Goal: Transaction & Acquisition: Book appointment/travel/reservation

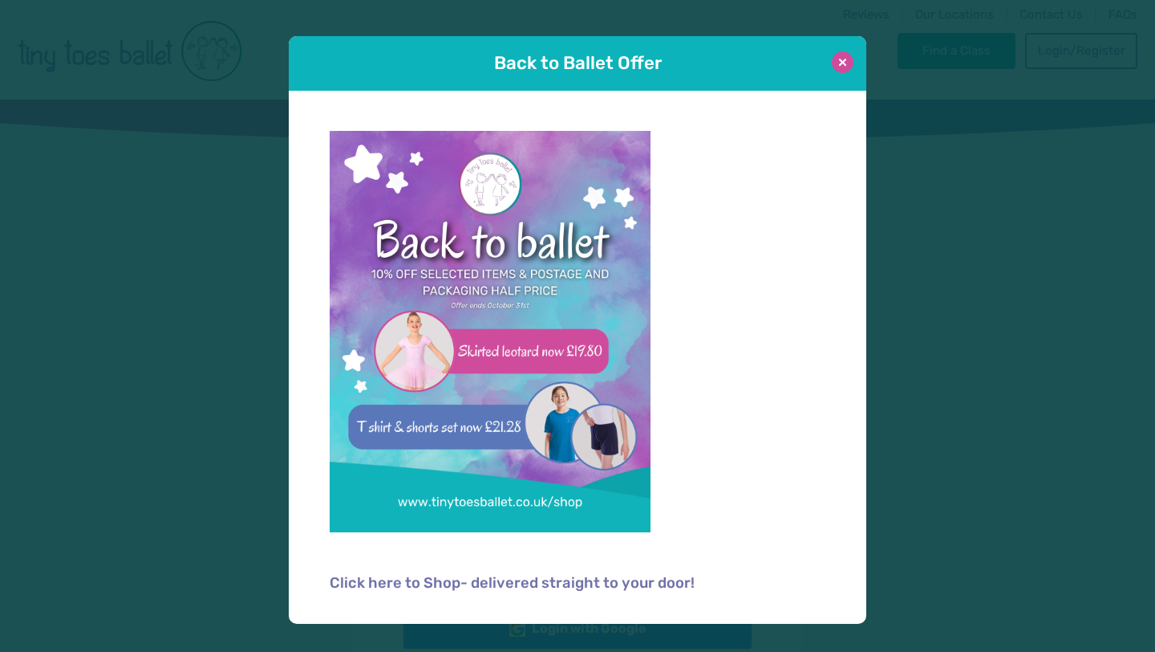
click at [837, 66] on button at bounding box center [843, 62] width 22 height 22
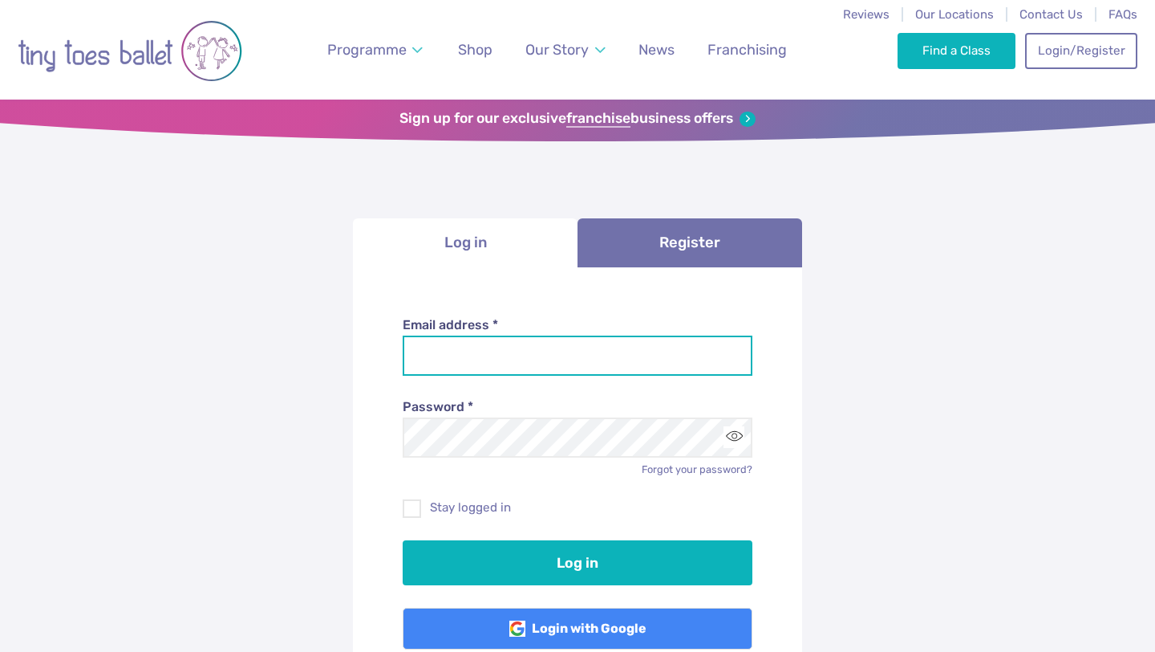
click at [581, 359] on input "Email address *" at bounding box center [578, 355] width 351 height 40
type input "**********"
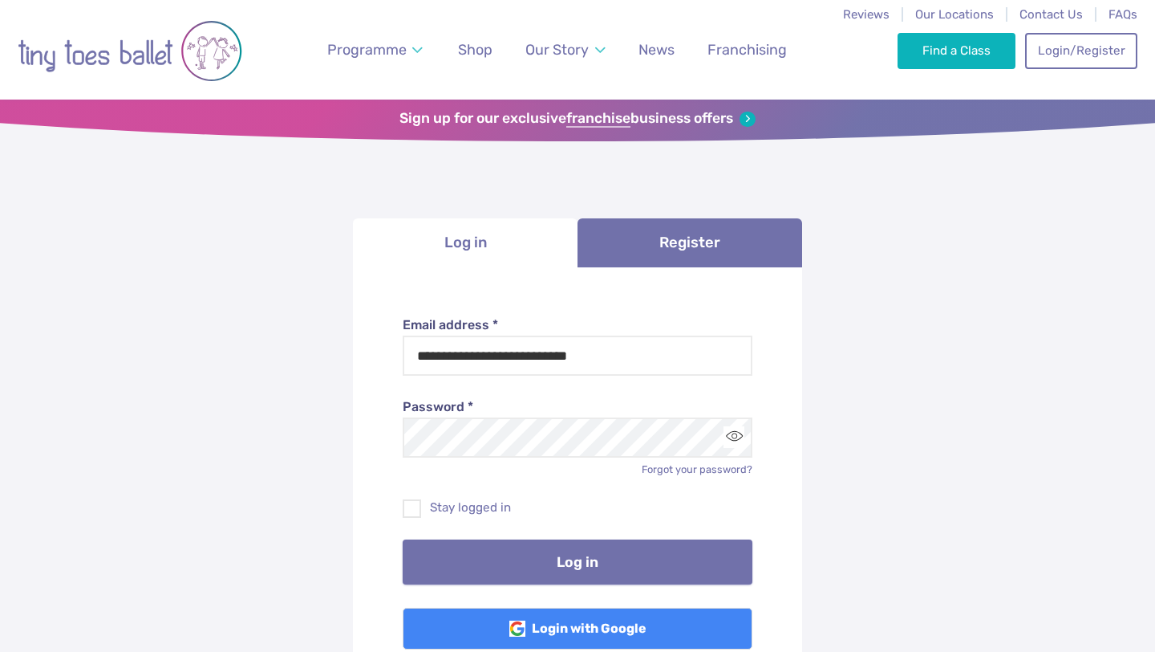
click at [588, 565] on button "Log in" at bounding box center [578, 561] width 351 height 45
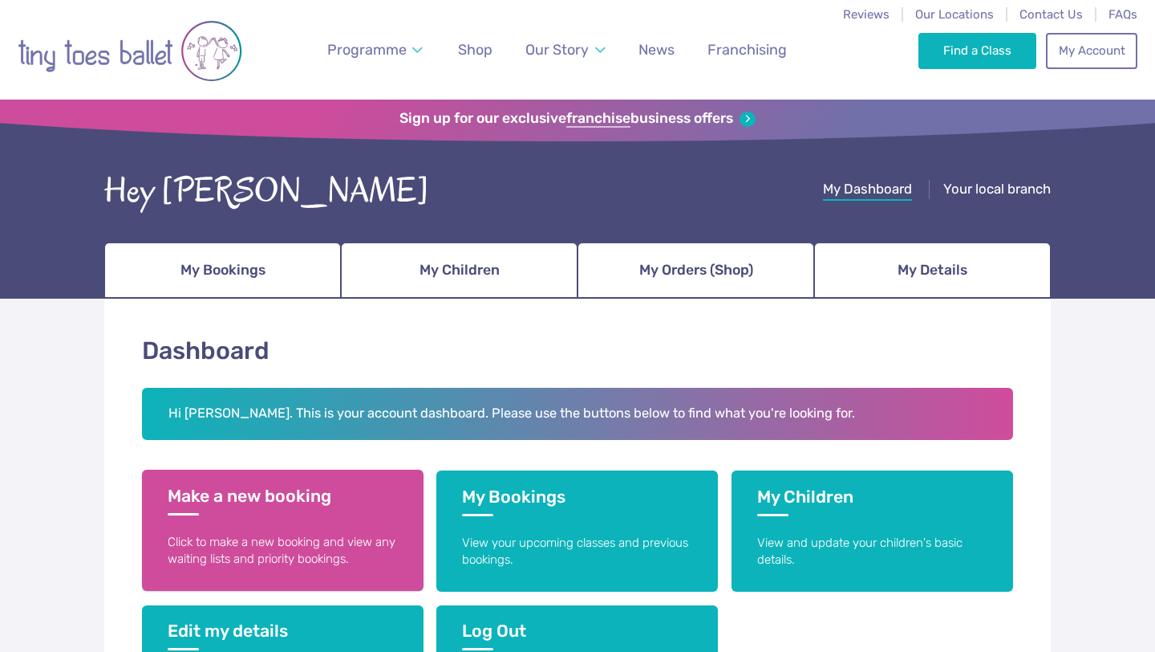
click at [372, 553] on p "Click to make a new booking and view any waiting lists and priority bookings." at bounding box center [283, 551] width 230 height 35
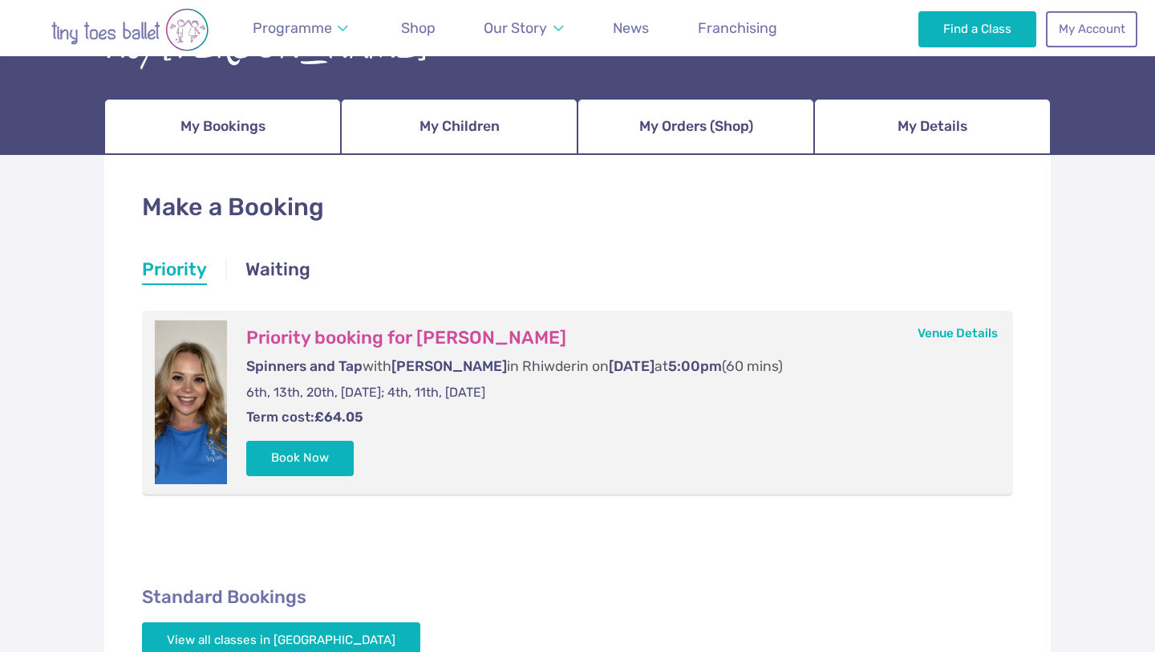
scroll to position [136, 0]
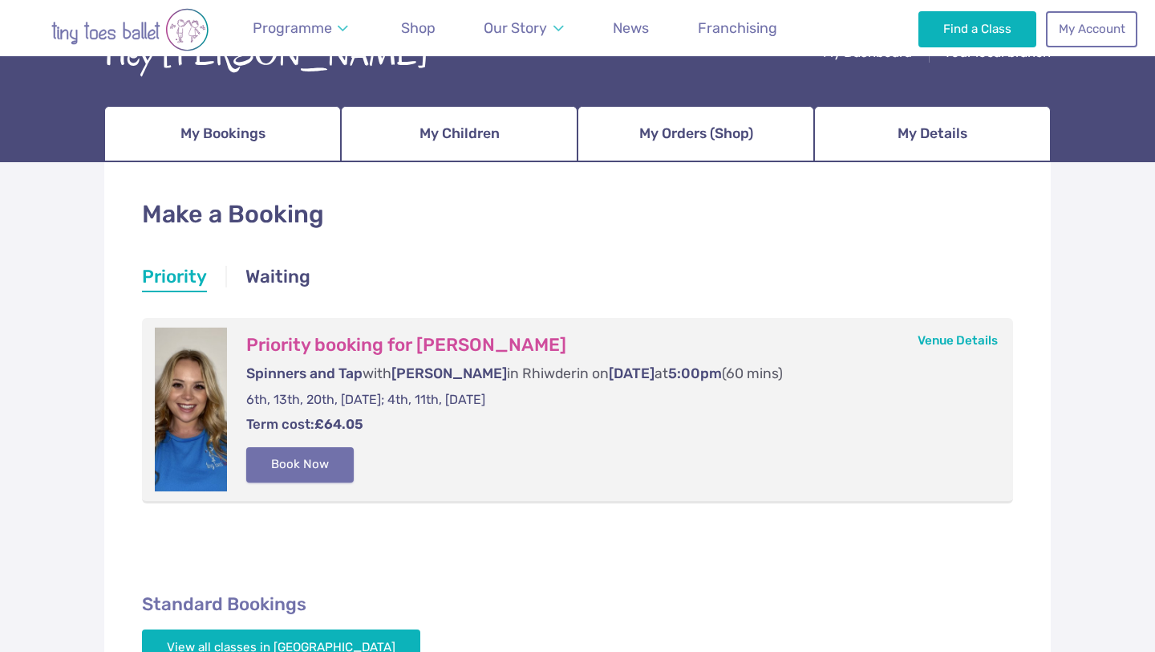
click at [289, 464] on button "Book Now" at bounding box center [300, 464] width 108 height 35
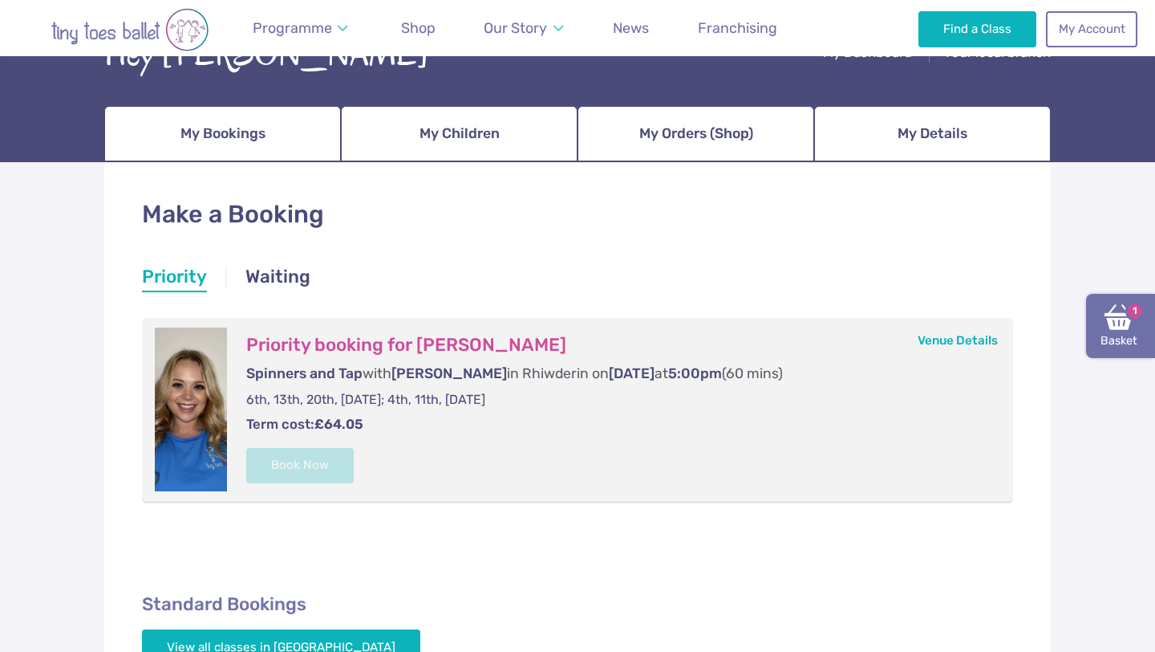
click at [1120, 318] on img at bounding box center [1119, 316] width 29 height 29
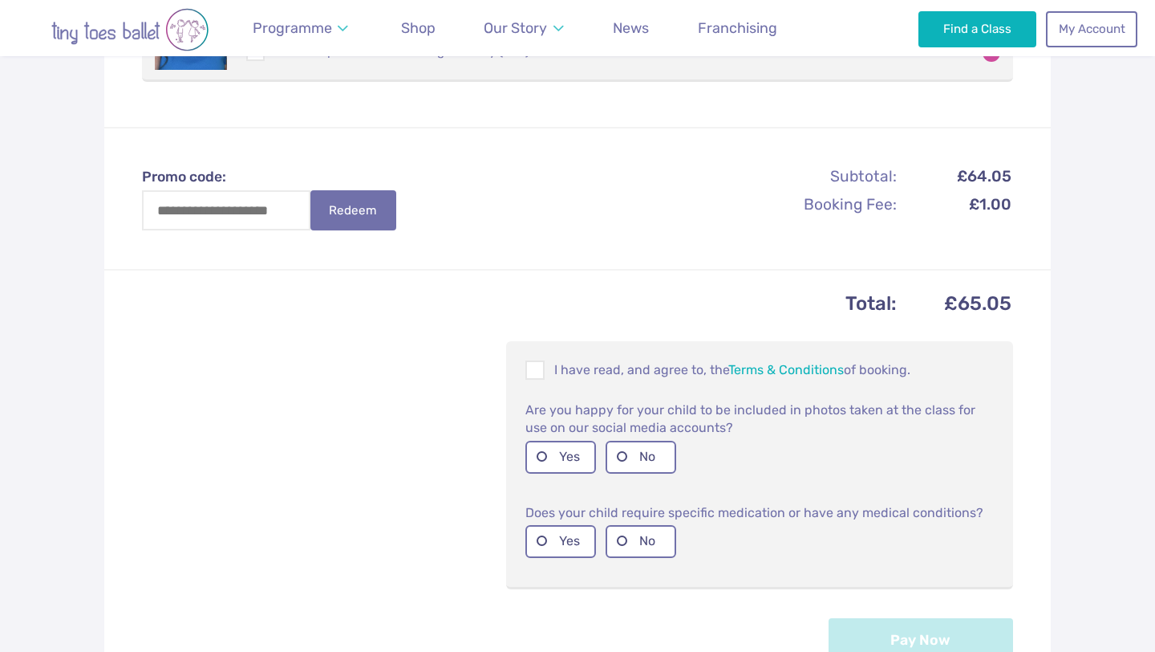
scroll to position [465, 0]
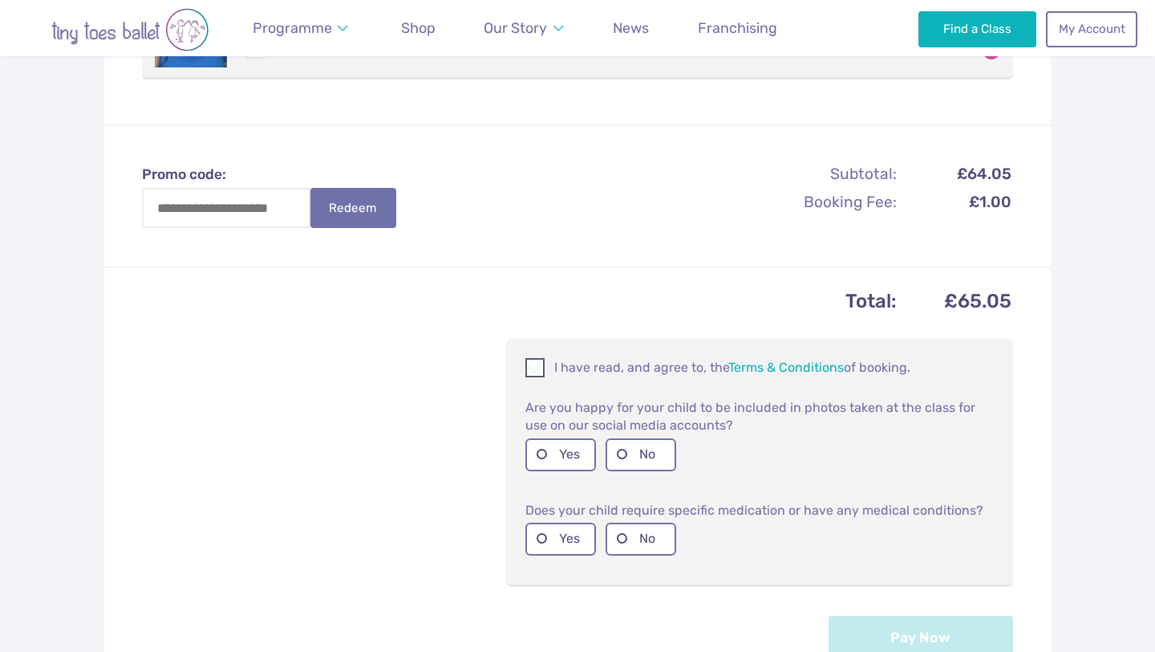
click at [538, 373] on span at bounding box center [536, 370] width 18 height 15
click at [564, 457] on label "Yes" at bounding box center [561, 454] width 71 height 33
click at [664, 537] on label "No" at bounding box center [641, 538] width 71 height 33
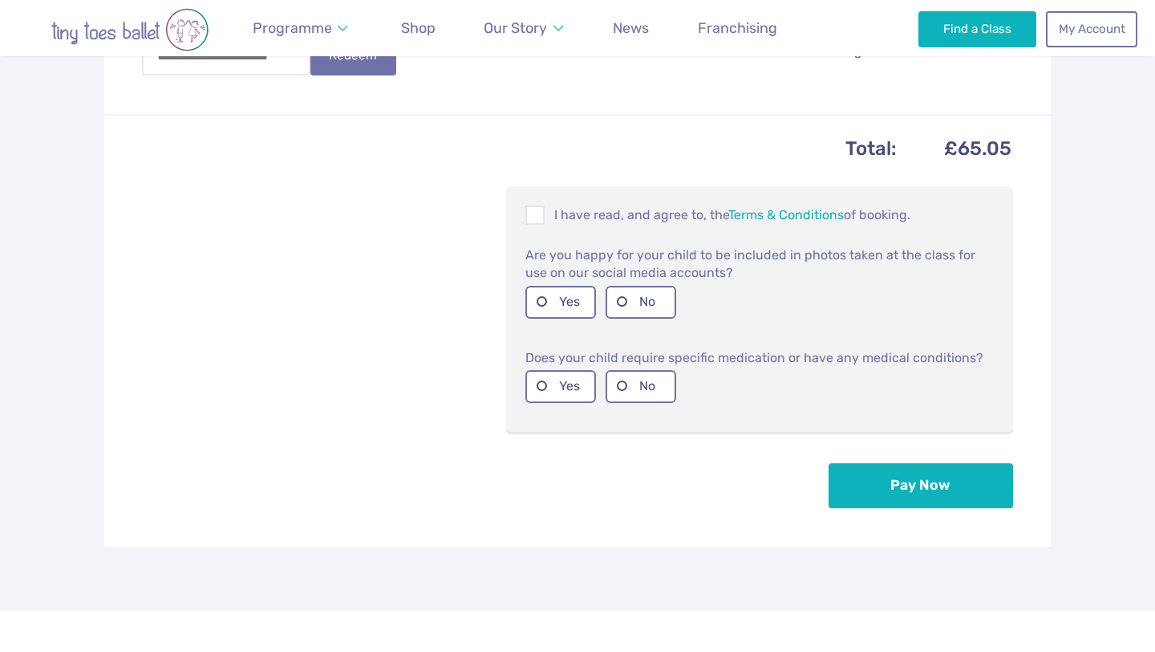
scroll to position [636, 0]
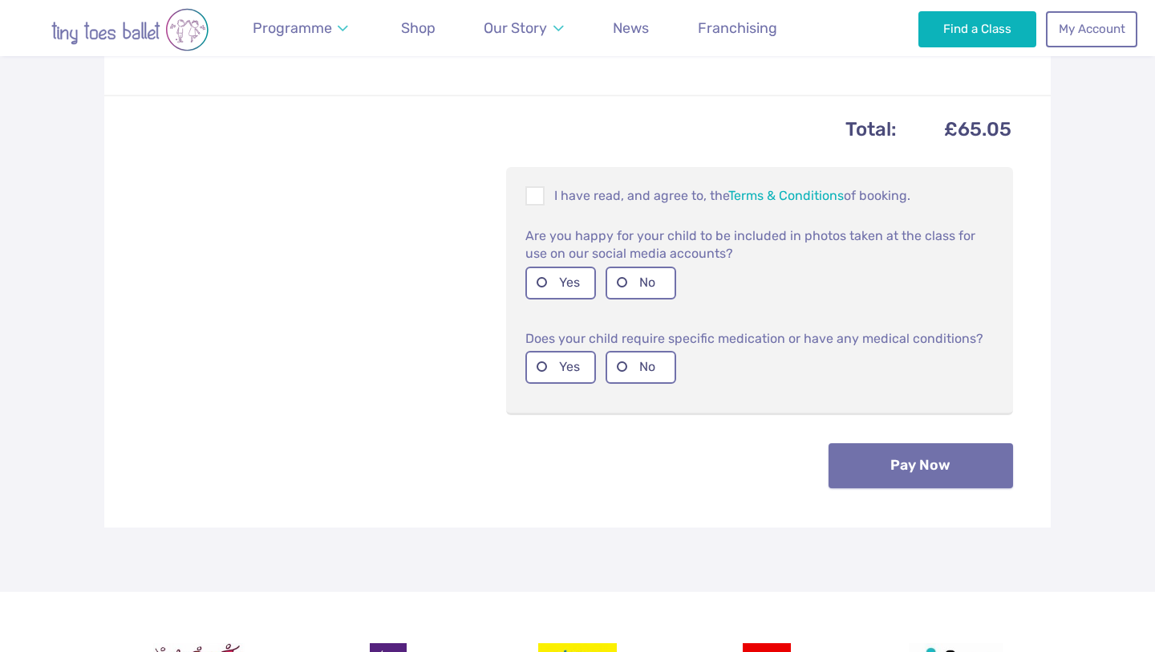
click at [876, 468] on button "Pay Now" at bounding box center [921, 465] width 185 height 45
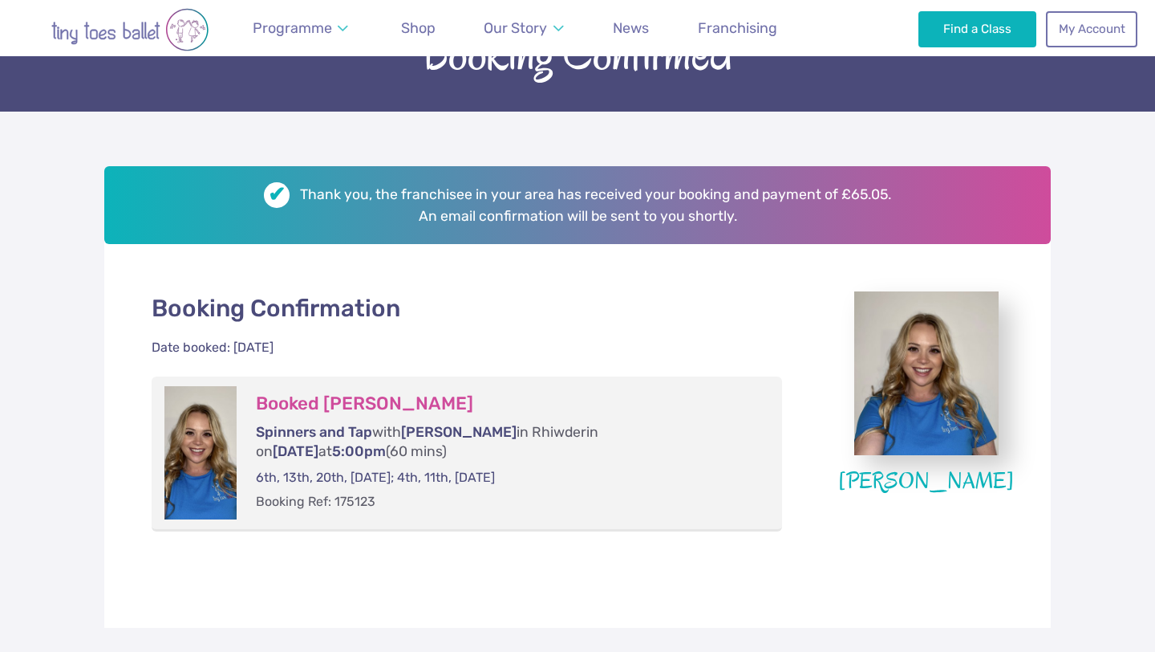
scroll to position [209, 0]
